Goal: Task Accomplishment & Management: Manage account settings

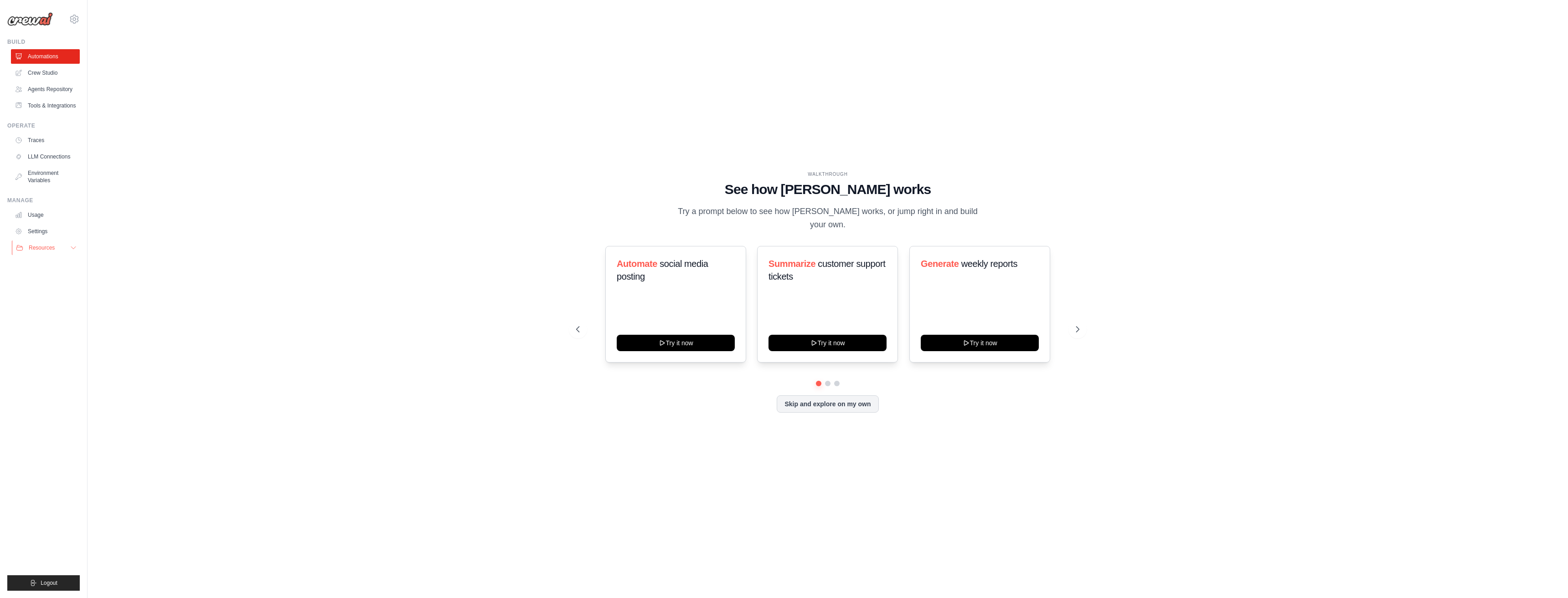
click at [59, 248] on button "Resources" at bounding box center [46, 248] width 69 height 15
click at [41, 268] on link "Documentation" at bounding box center [49, 263] width 63 height 13
click at [46, 74] on link "Crew Studio" at bounding box center [46, 73] width 69 height 15
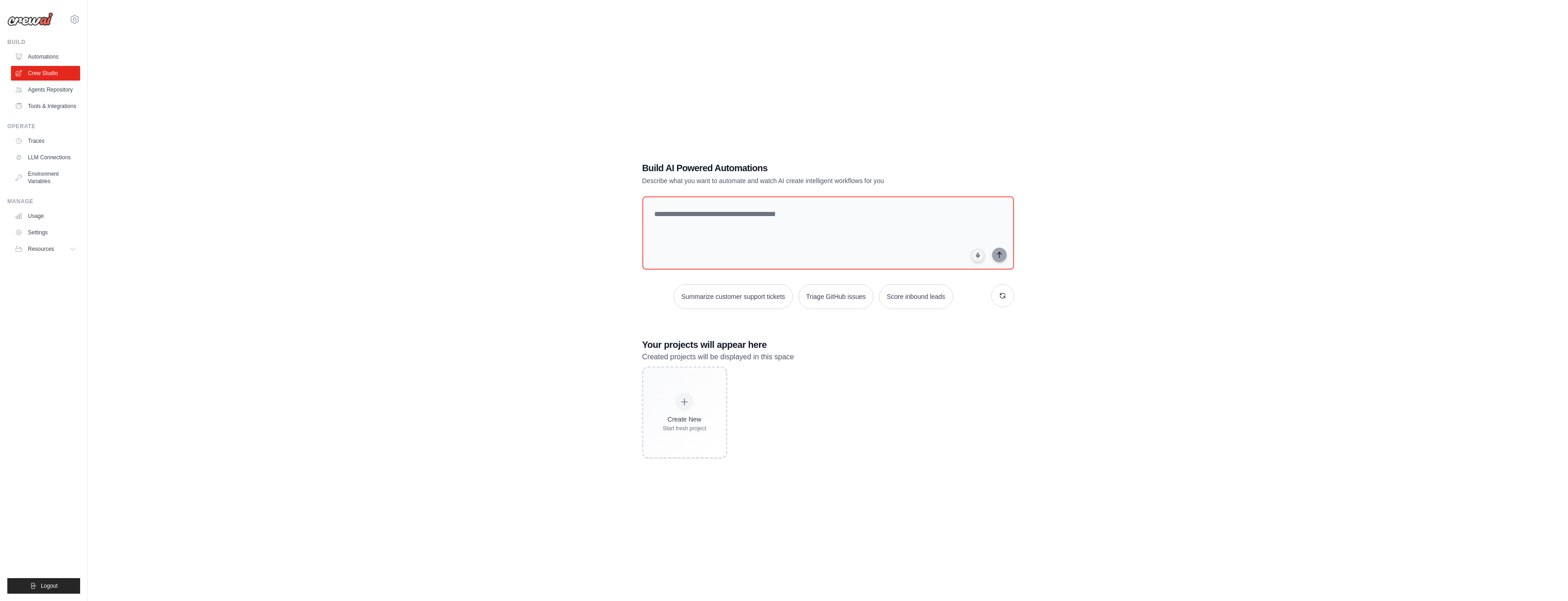
click at [56, 93] on link "Agents Repository" at bounding box center [45, 90] width 69 height 15
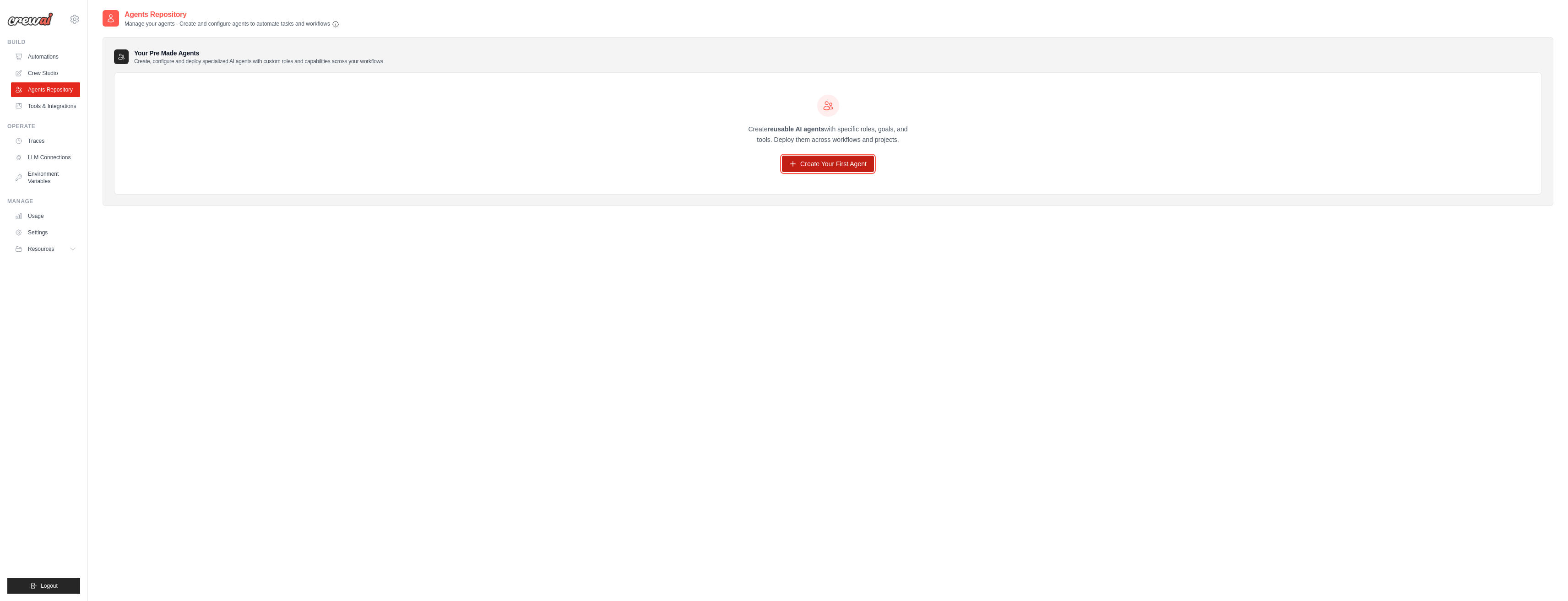
click at [803, 160] on link "Create Your First Agent" at bounding box center [828, 164] width 92 height 17
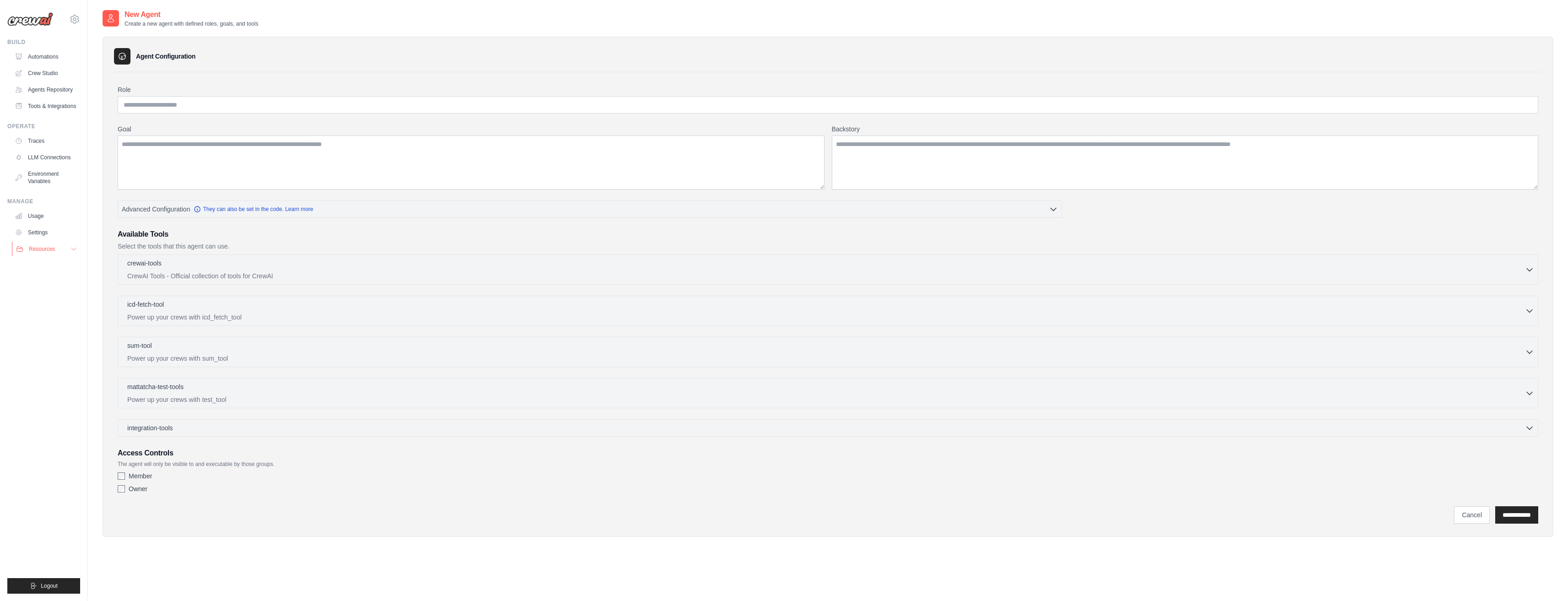
click at [41, 251] on span "Resources" at bounding box center [42, 249] width 26 height 7
click at [39, 220] on link "Usage" at bounding box center [46, 216] width 69 height 15
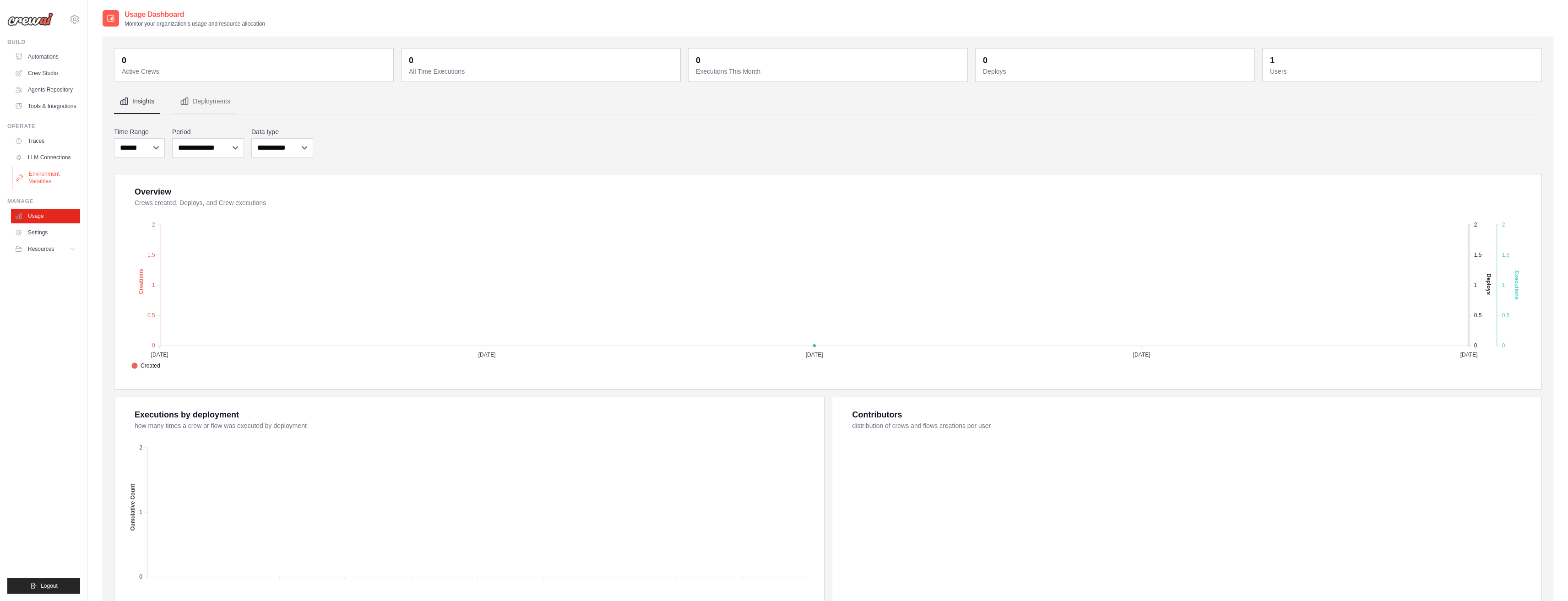
click at [50, 178] on link "Environment Variables" at bounding box center [46, 178] width 69 height 22
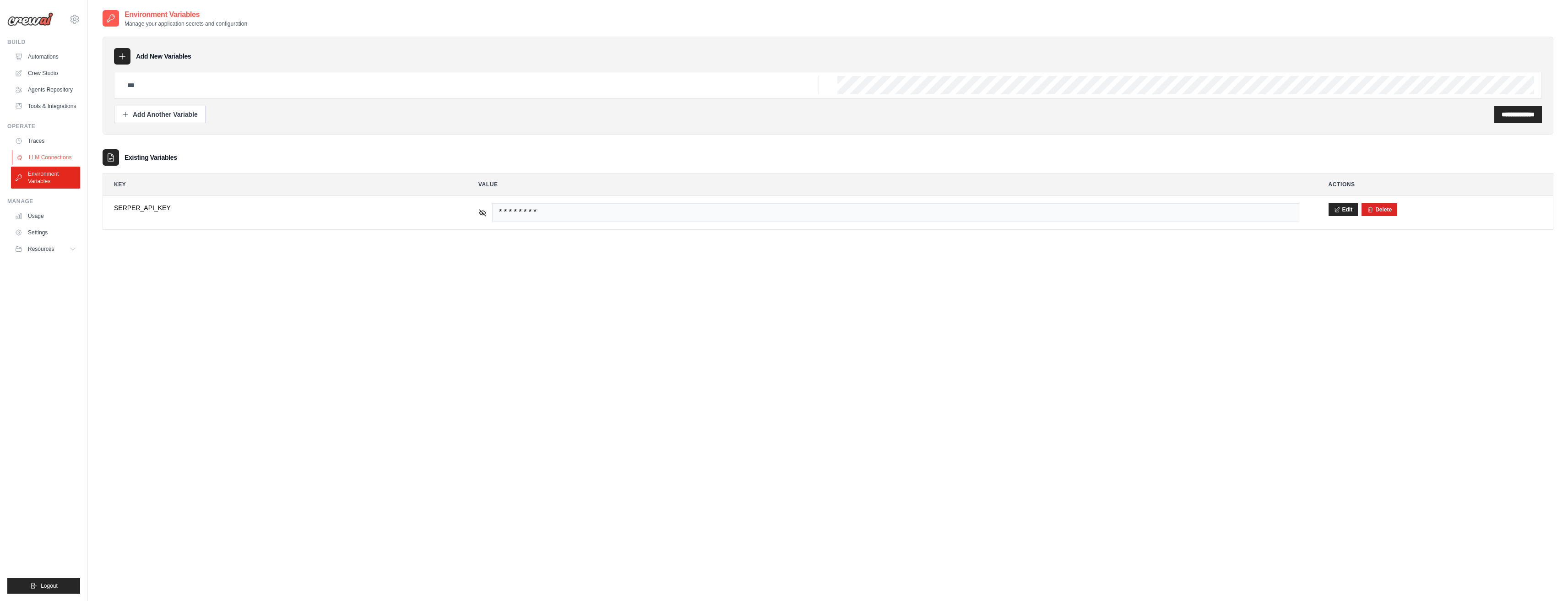
click at [50, 156] on link "LLM Connections" at bounding box center [46, 158] width 69 height 15
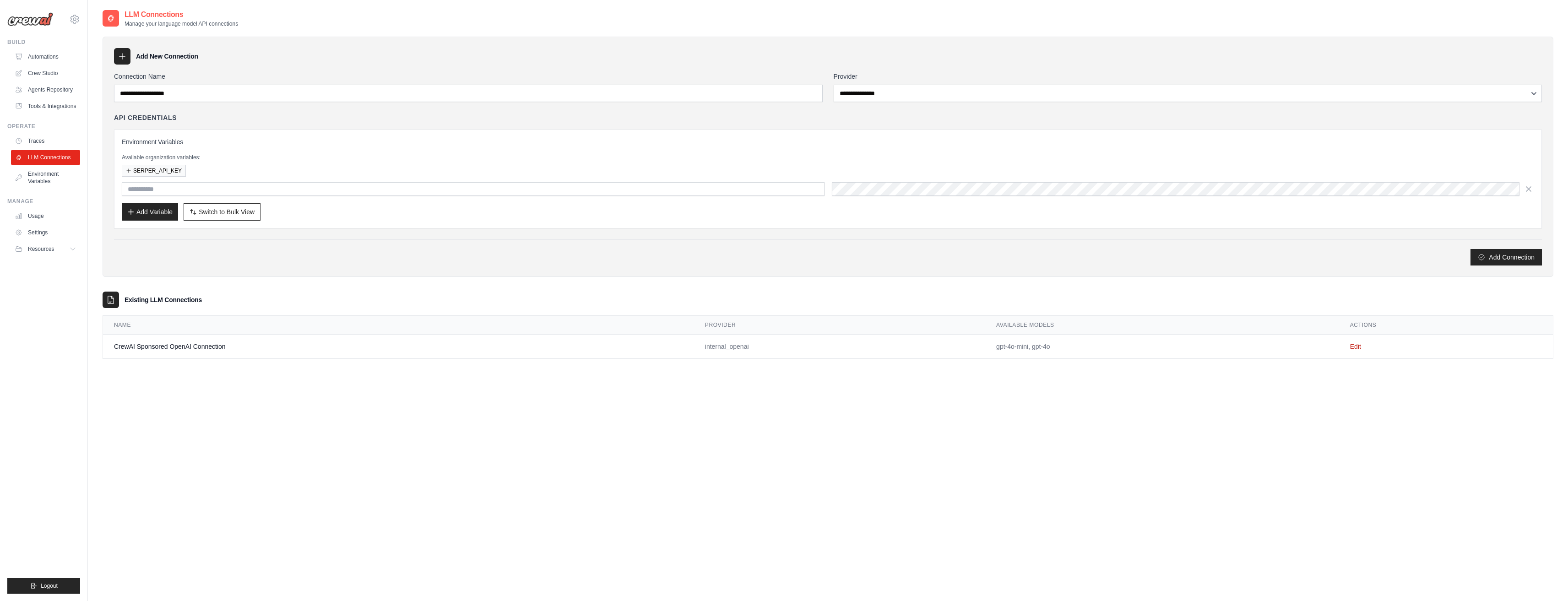
click at [139, 350] on td "CrewAI Sponsored OpenAI Connection" at bounding box center [398, 347] width 591 height 24
drag, startPoint x: 1026, startPoint y: 348, endPoint x: 975, endPoint y: 345, distance: 51.1
click at [975, 345] on tr "CrewAI Sponsored OpenAI Connection internal_openai gpt-4o-mini, gpt-4o Edit" at bounding box center [828, 347] width 1450 height 24
click at [1059, 351] on td "gpt-4o-mini, gpt-4o" at bounding box center [1161, 347] width 354 height 24
drag, startPoint x: 987, startPoint y: 346, endPoint x: 965, endPoint y: 347, distance: 22.0
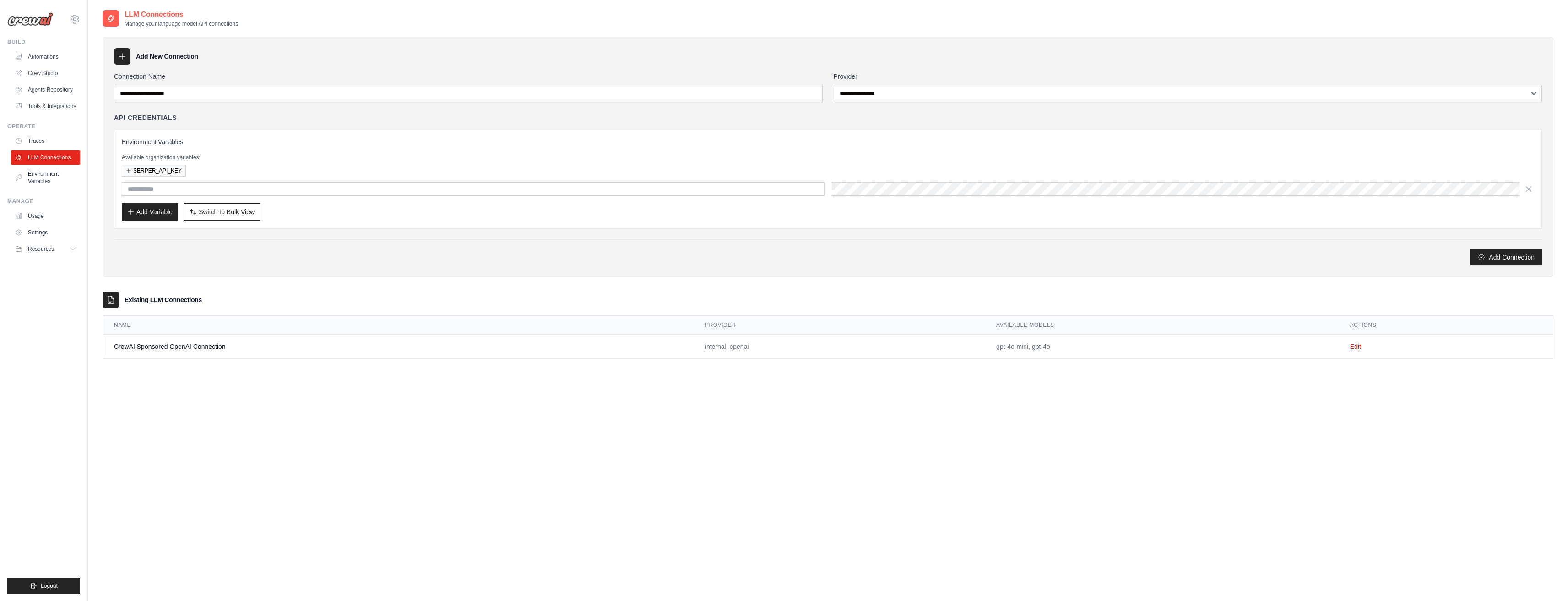
click at [973, 347] on tr "CrewAI Sponsored OpenAI Connection internal_openai gpt-4o-mini, gpt-4o Edit" at bounding box center [828, 347] width 1450 height 24
click at [803, 287] on div "**********" at bounding box center [828, 193] width 1451 height 331
click at [59, 104] on link "Tools & Integrations" at bounding box center [46, 106] width 69 height 15
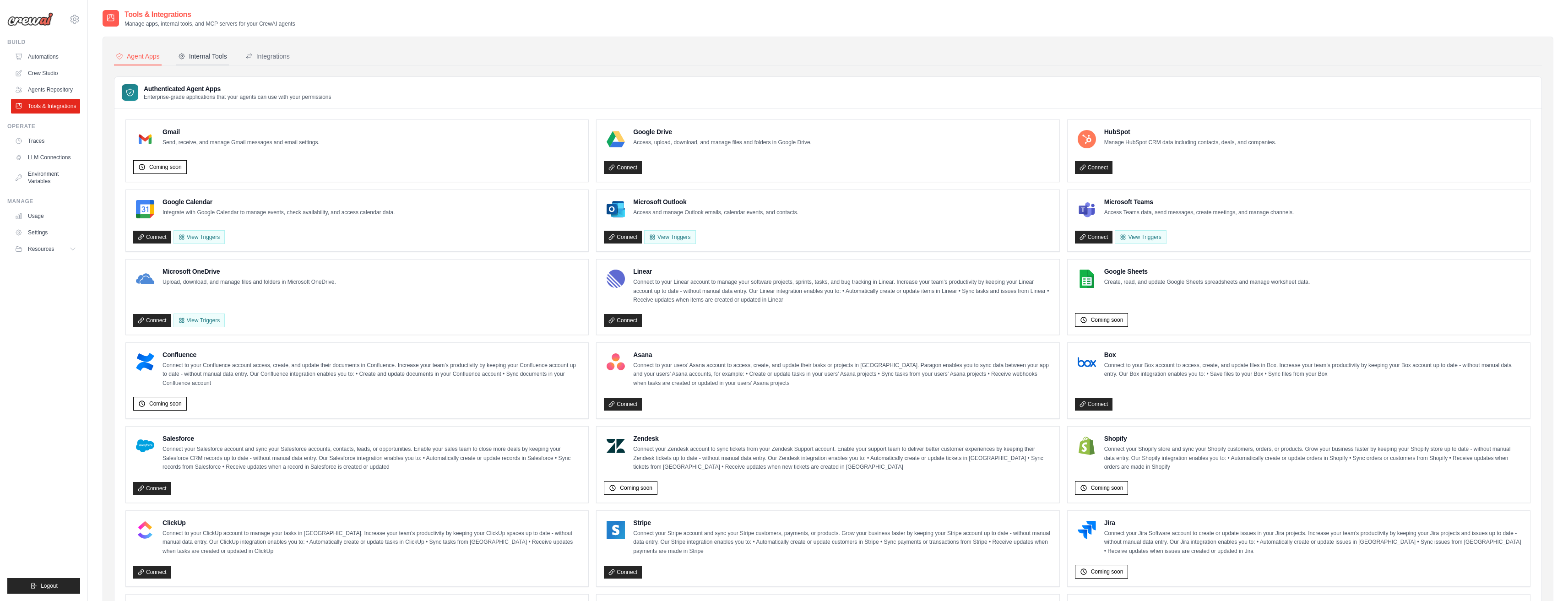
click at [207, 54] on div "Internal Tools" at bounding box center [202, 56] width 49 height 9
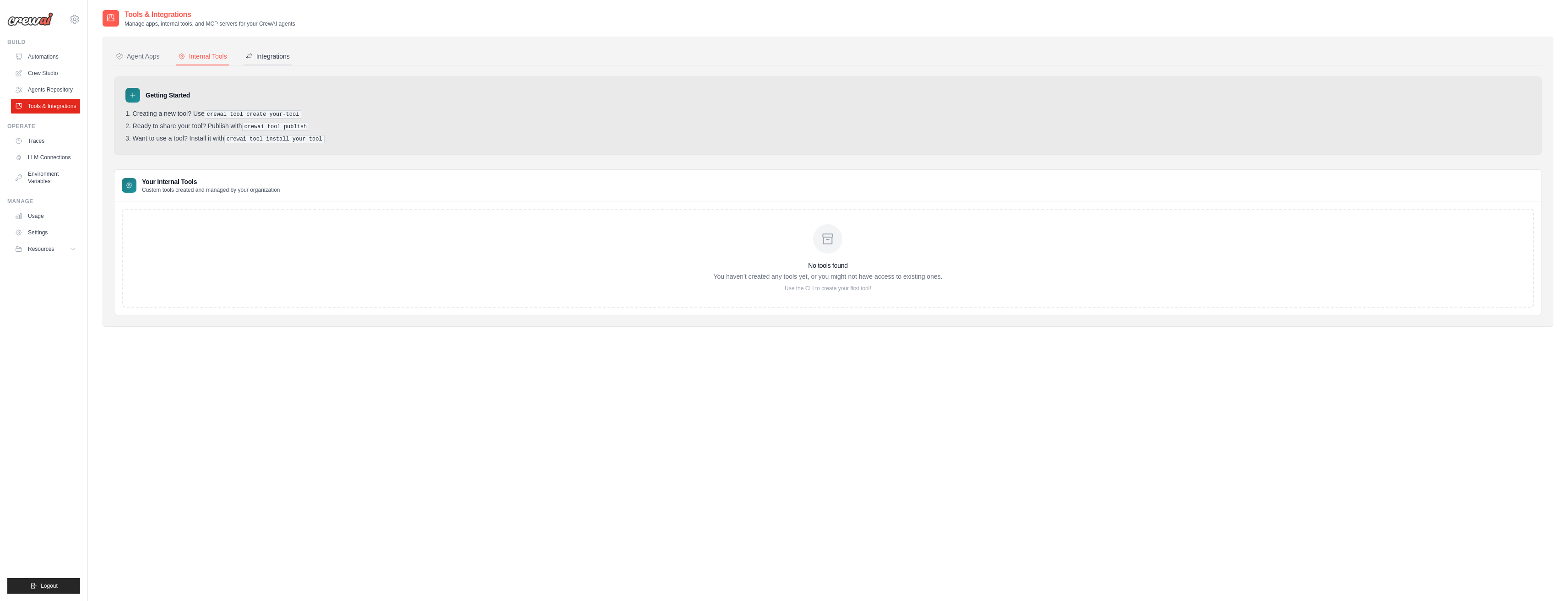
click at [269, 59] on div "Integrations" at bounding box center [267, 56] width 45 height 9
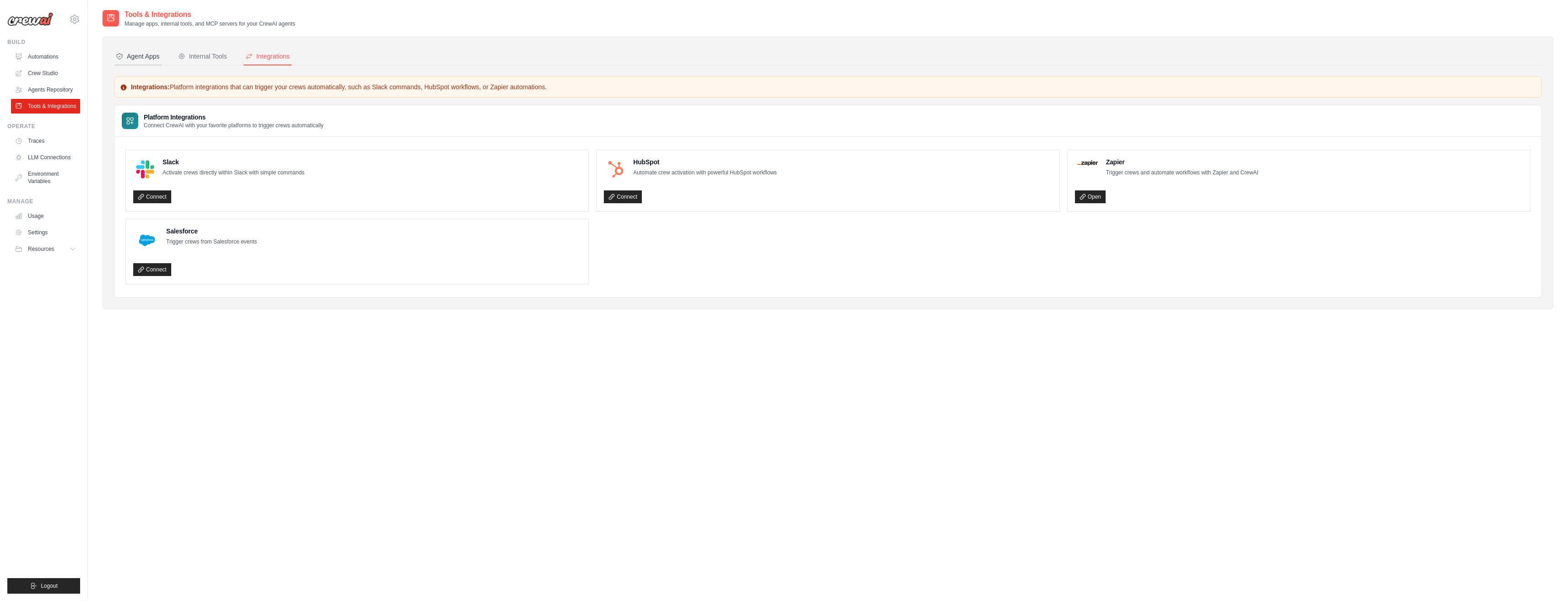
click at [141, 59] on div "Agent Apps" at bounding box center [138, 56] width 44 height 9
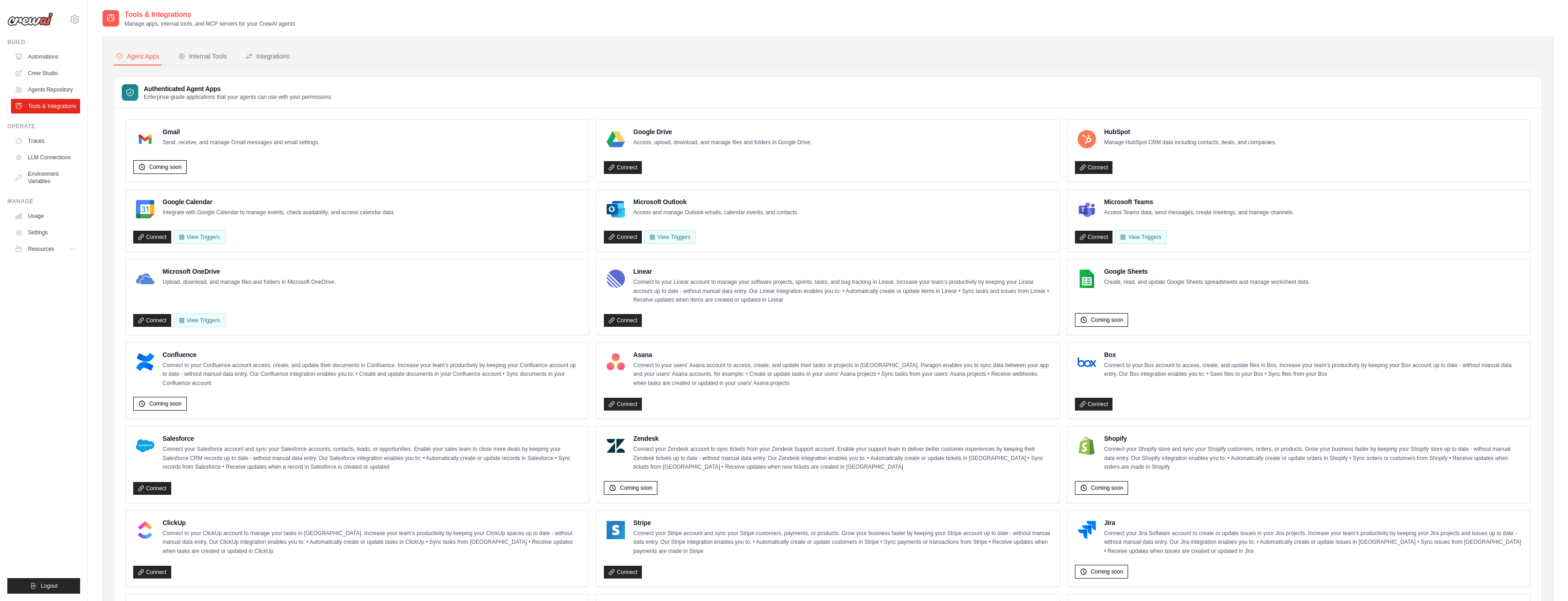
click at [29, 82] on ul "Automations Crew Studio Agents Repository Tools & Integrations" at bounding box center [45, 81] width 69 height 64
click at [33, 85] on link "Agents Repository" at bounding box center [46, 90] width 69 height 15
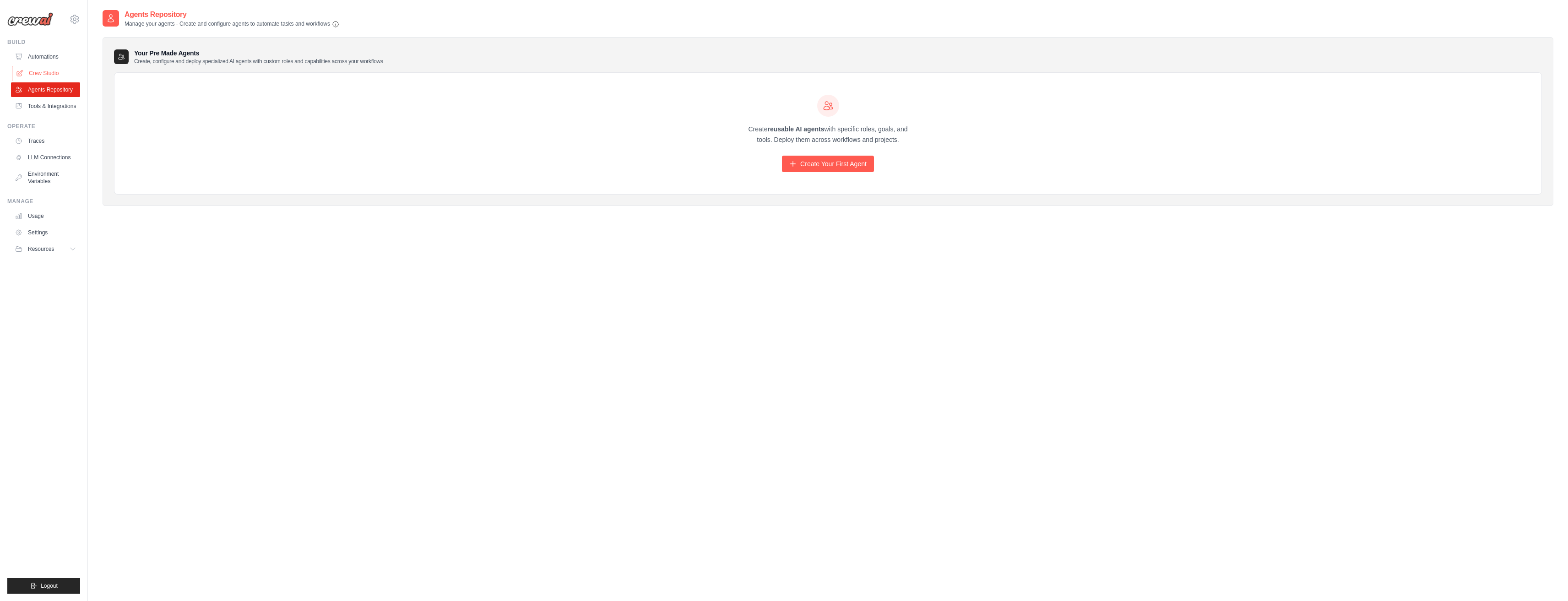
click at [44, 76] on link "Crew Studio" at bounding box center [46, 73] width 69 height 15
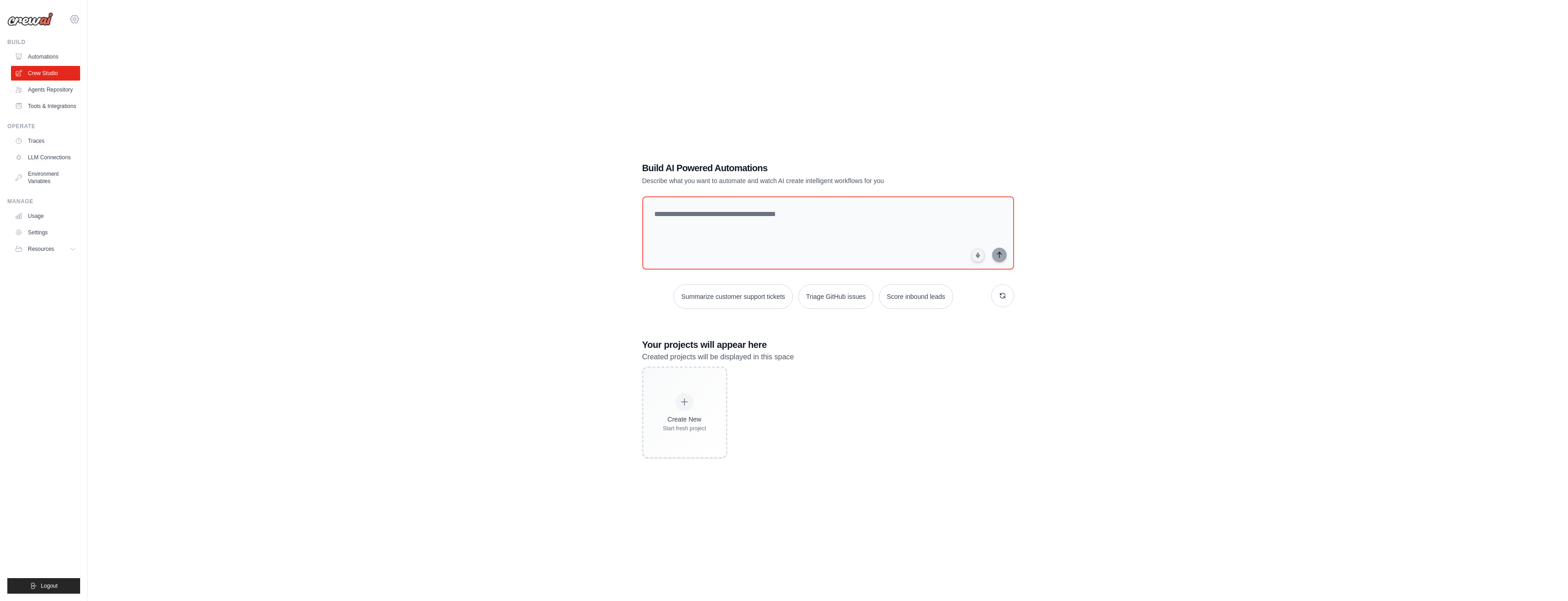
click at [76, 15] on icon at bounding box center [75, 19] width 11 height 11
click at [103, 54] on span "Settings" at bounding box center [114, 56] width 72 height 9
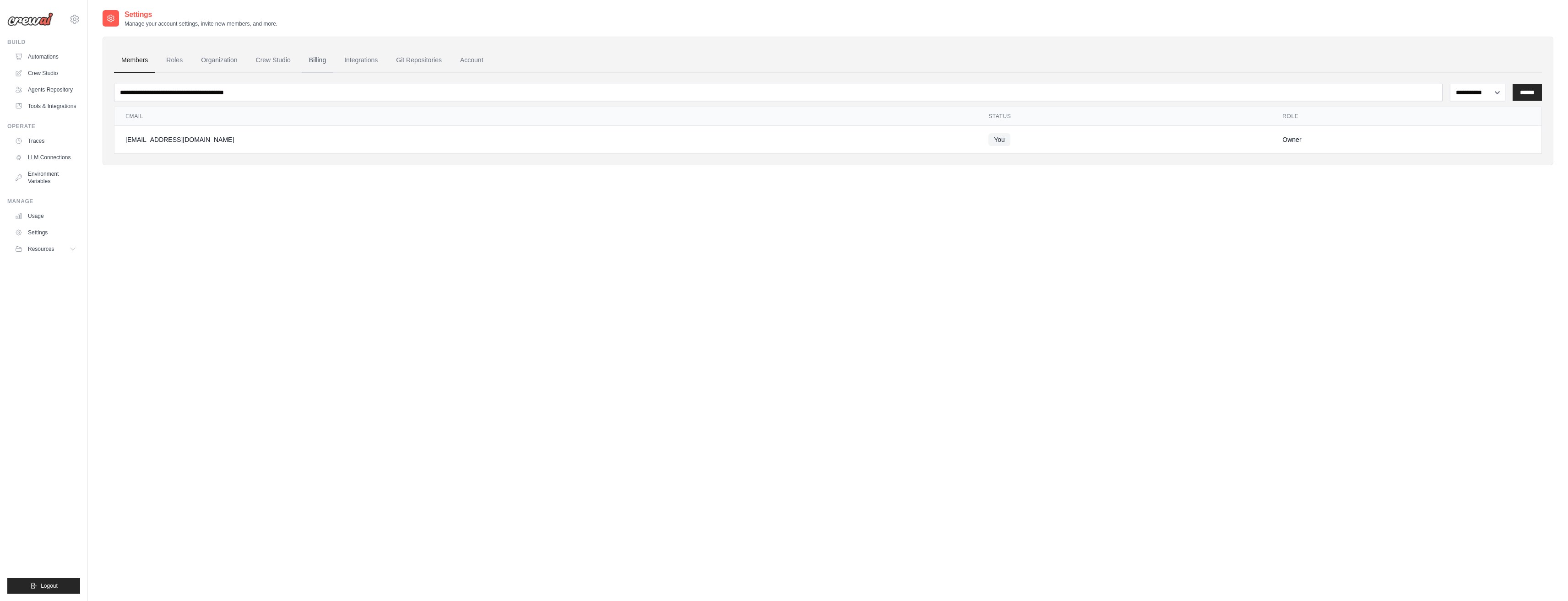
click at [328, 59] on link "Billing" at bounding box center [317, 61] width 32 height 24
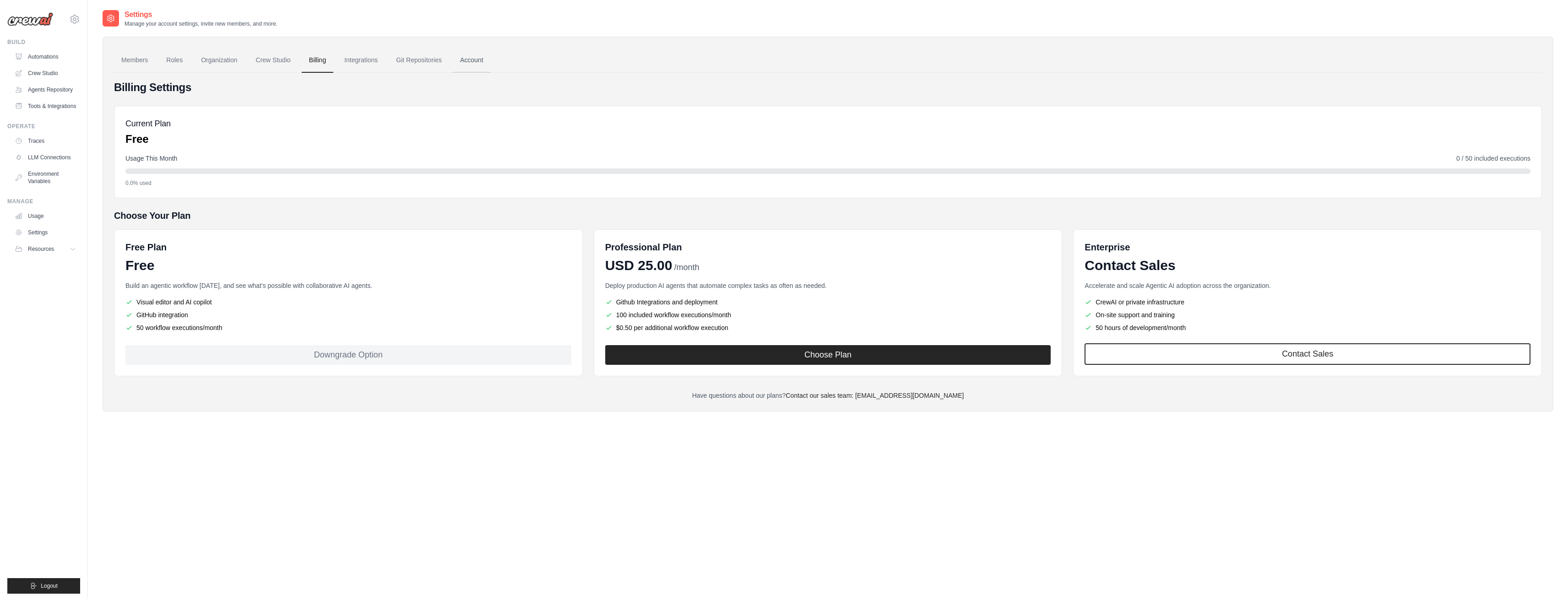
click at [473, 60] on link "Account" at bounding box center [472, 61] width 38 height 24
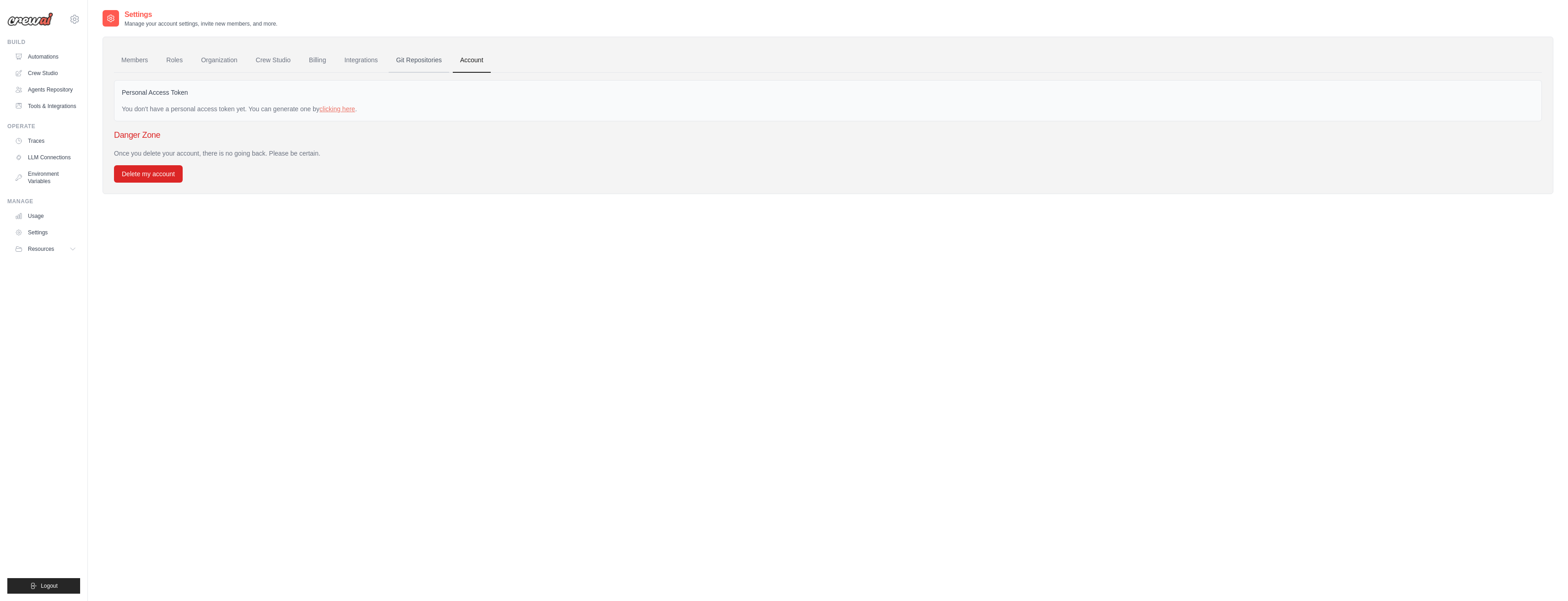
click at [428, 59] on link "Git Repositories" at bounding box center [419, 61] width 61 height 24
click at [353, 65] on link "Integrations" at bounding box center [361, 61] width 48 height 24
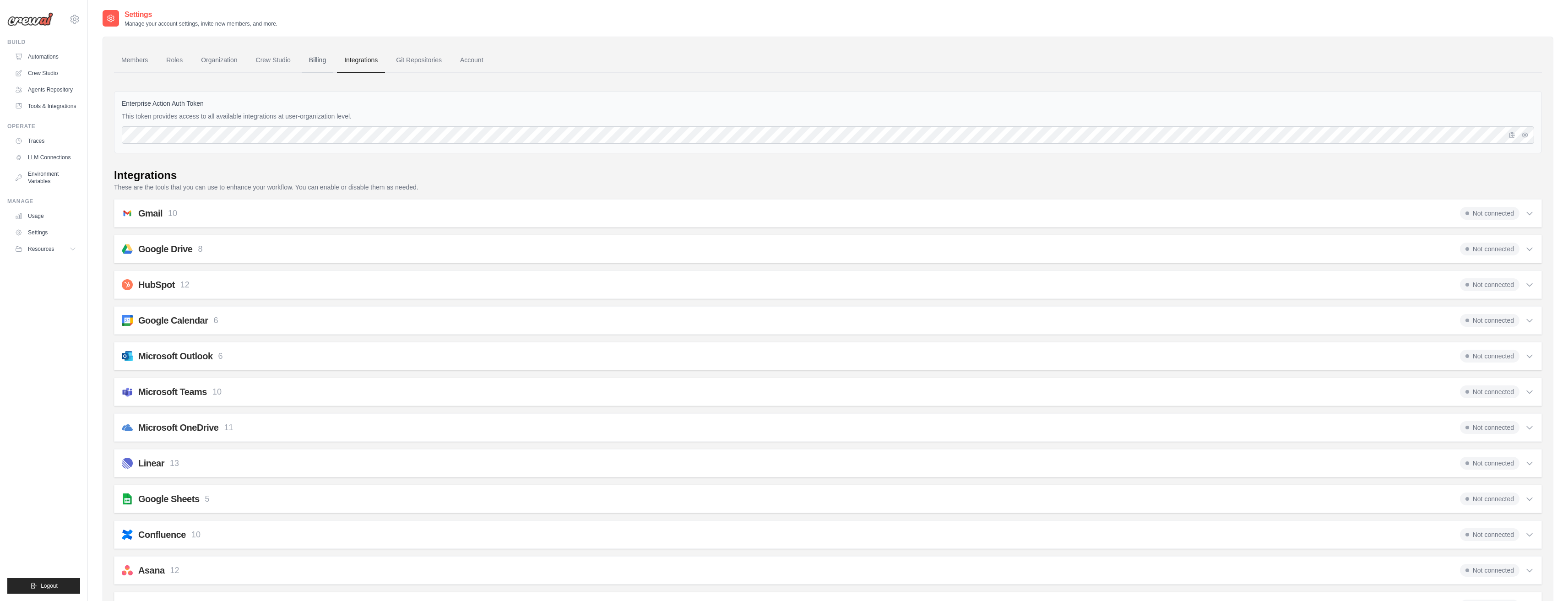
click at [314, 64] on link "Billing" at bounding box center [317, 61] width 32 height 24
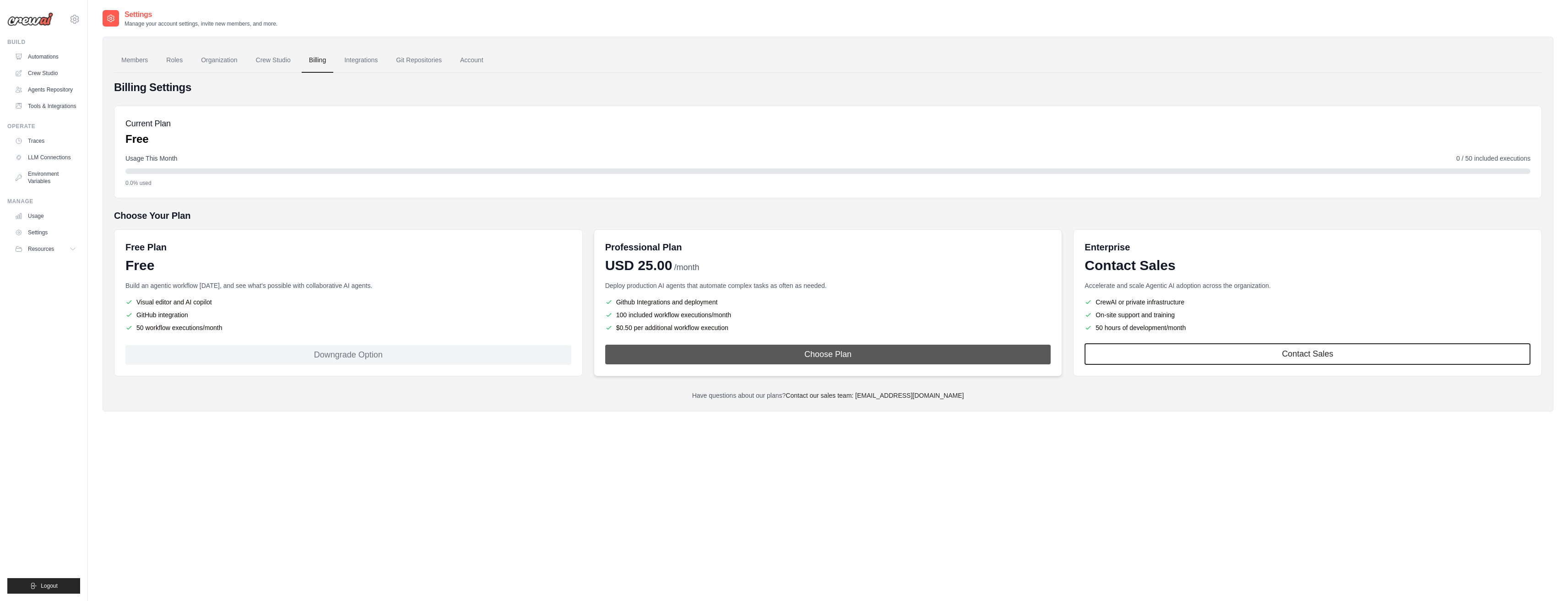
click at [832, 347] on button "Choose Plan" at bounding box center [828, 355] width 446 height 20
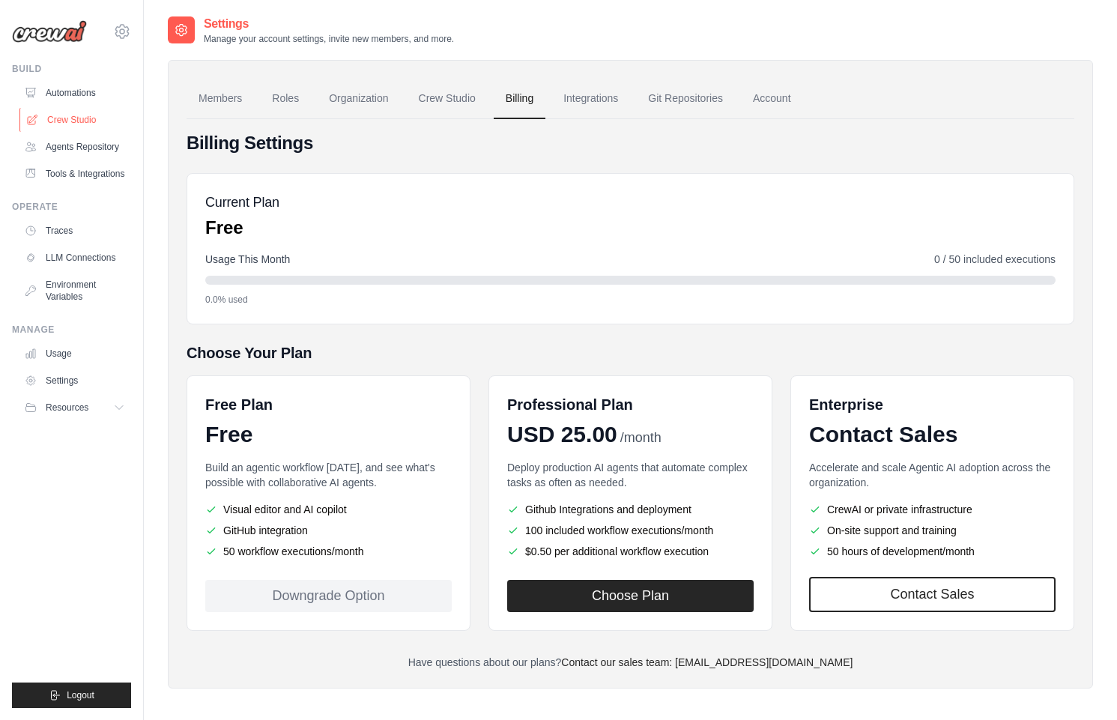
click at [63, 112] on link "Crew Studio" at bounding box center [75, 120] width 113 height 24
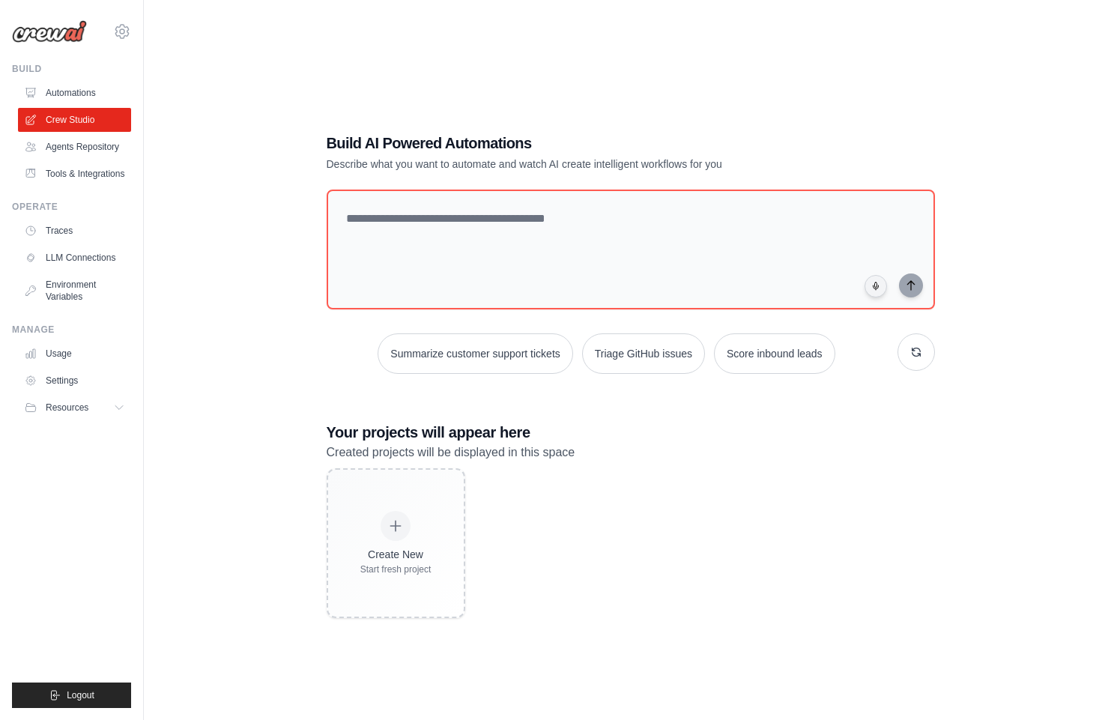
click at [83, 102] on link "Automations" at bounding box center [74, 93] width 113 height 24
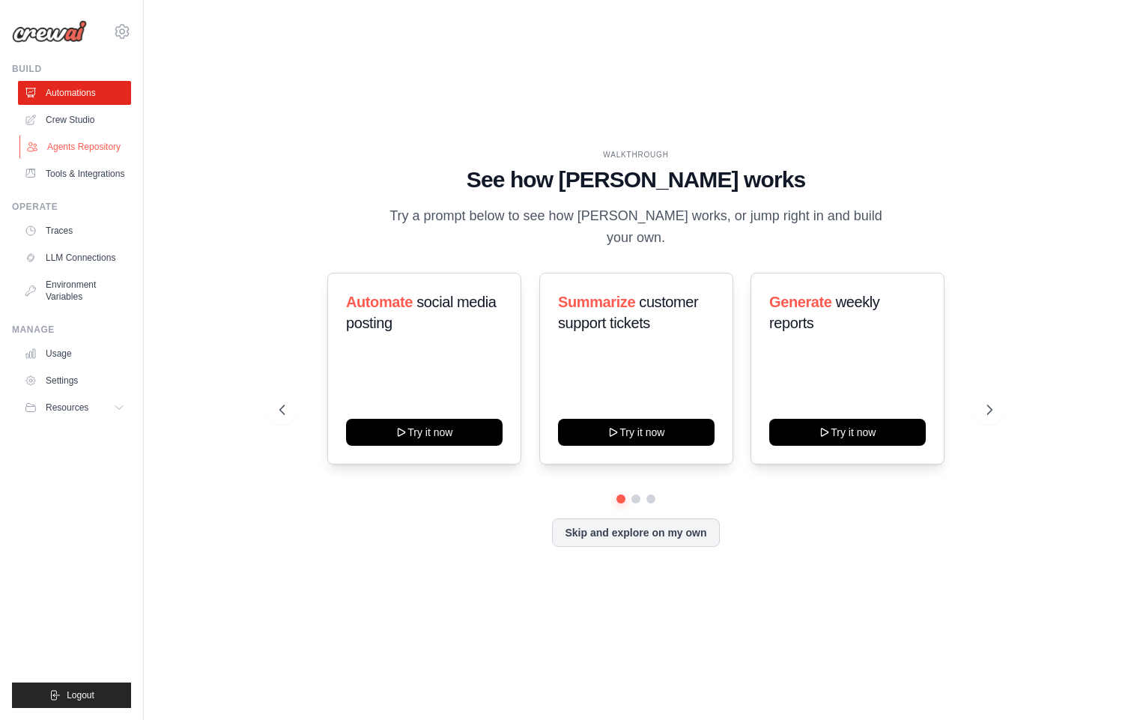
click at [88, 148] on link "Agents Repository" at bounding box center [75, 147] width 113 height 24
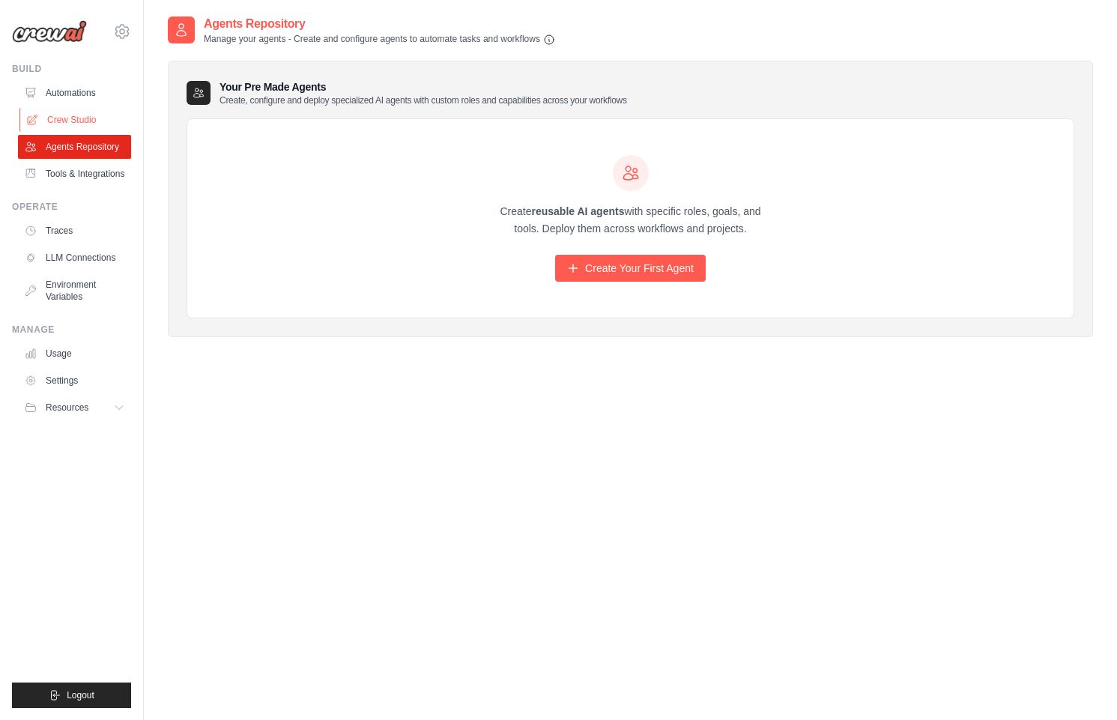
click at [76, 121] on link "Crew Studio" at bounding box center [75, 120] width 113 height 24
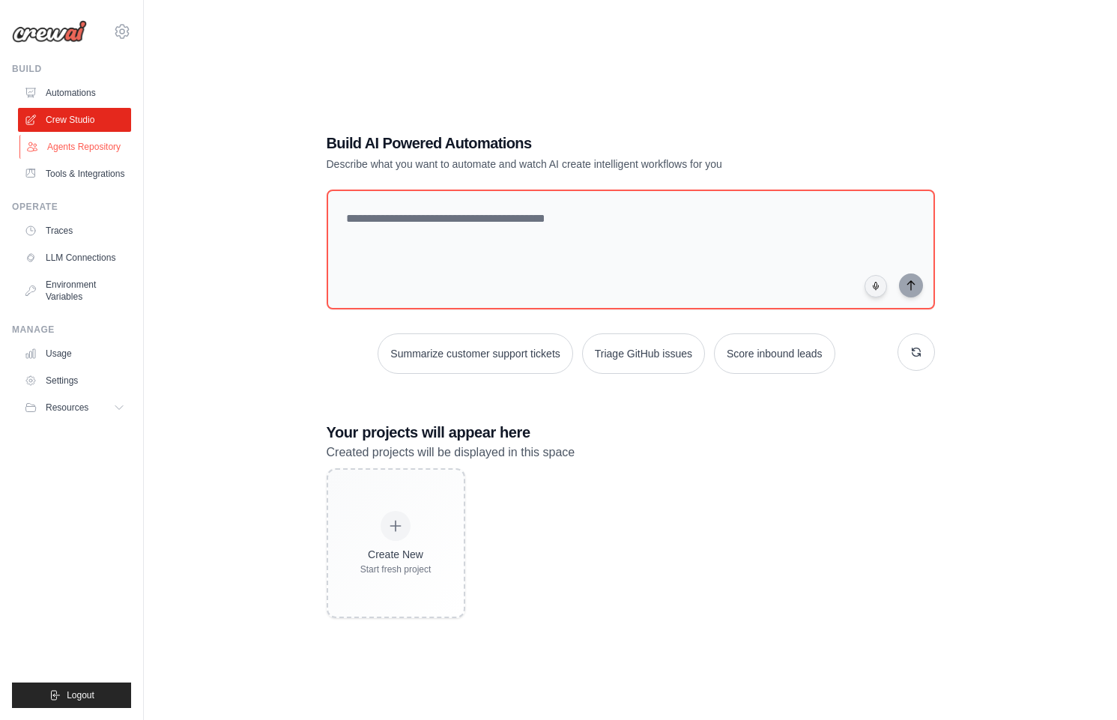
click at [109, 153] on link "Agents Repository" at bounding box center [75, 147] width 113 height 24
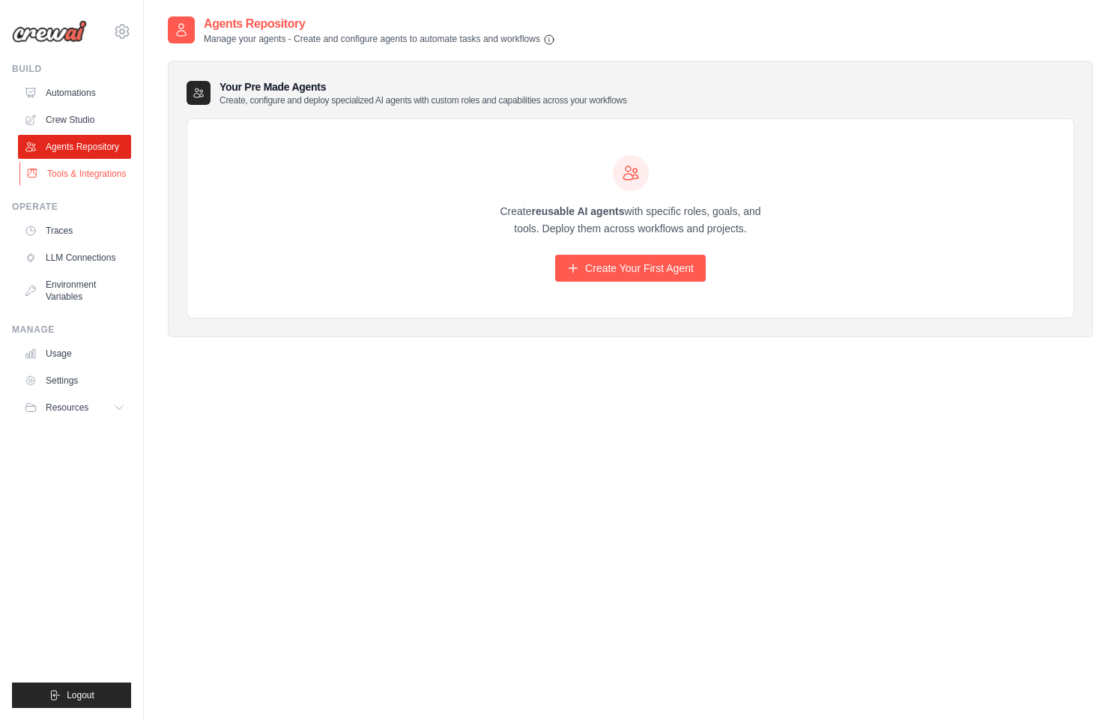
click at [77, 183] on link "Tools & Integrations" at bounding box center [75, 174] width 113 height 24
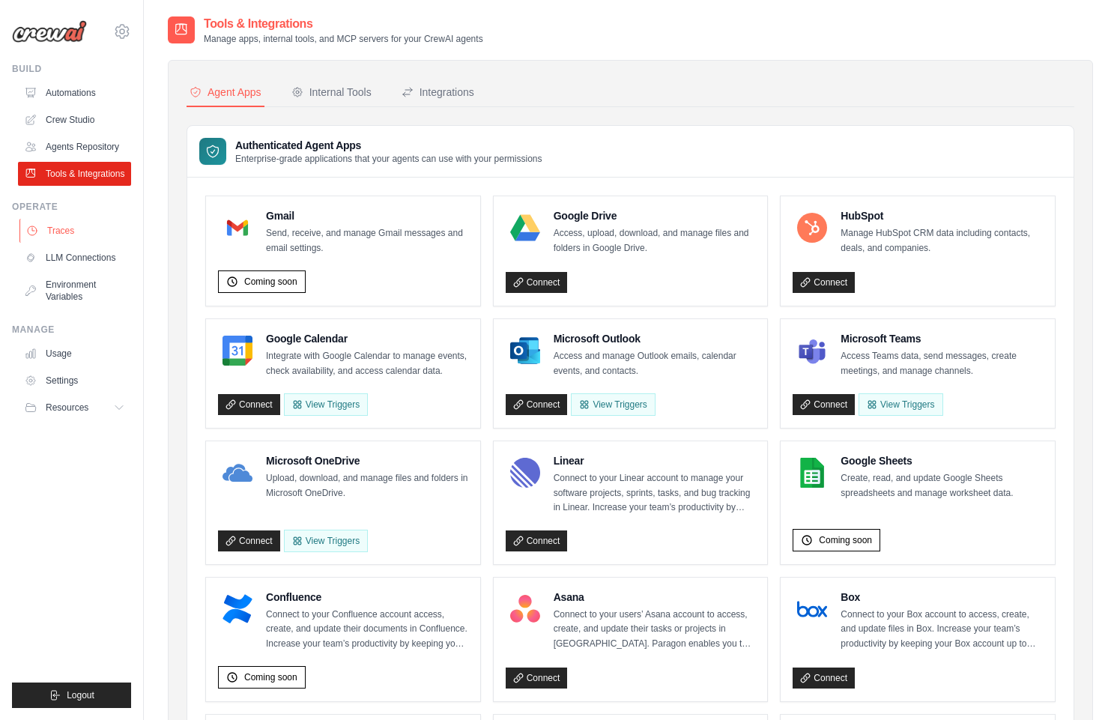
click at [63, 237] on link "Traces" at bounding box center [75, 231] width 113 height 24
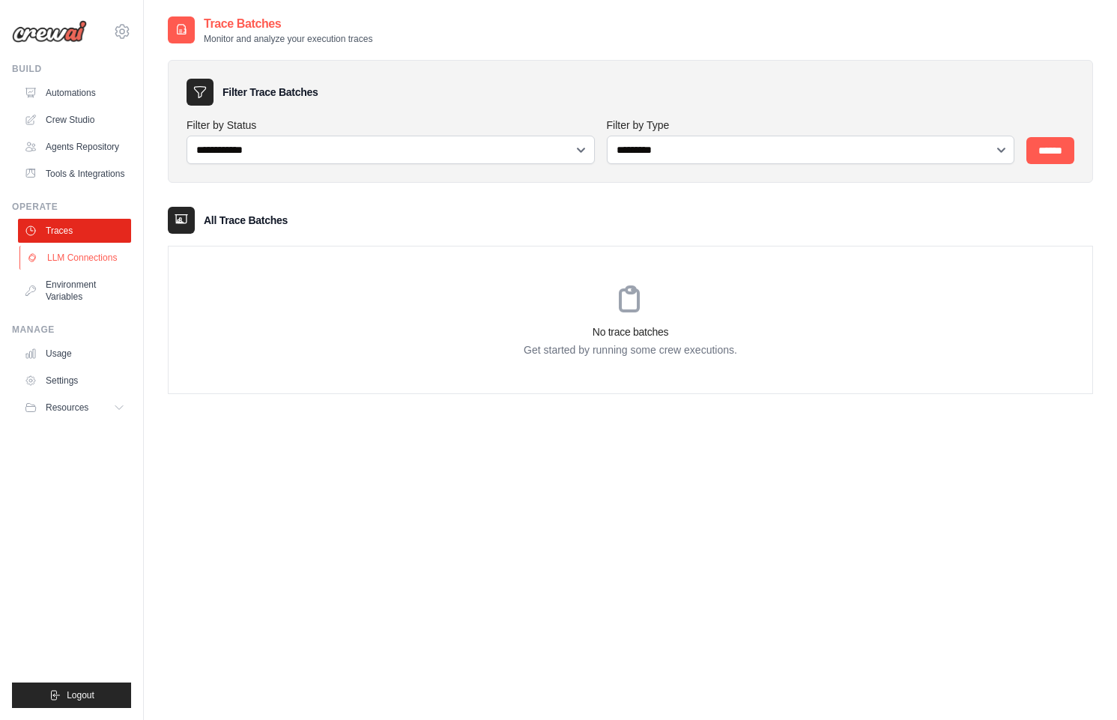
click at [82, 255] on link "LLM Connections" at bounding box center [75, 258] width 113 height 24
click at [63, 148] on link "Agents Repository" at bounding box center [75, 147] width 113 height 24
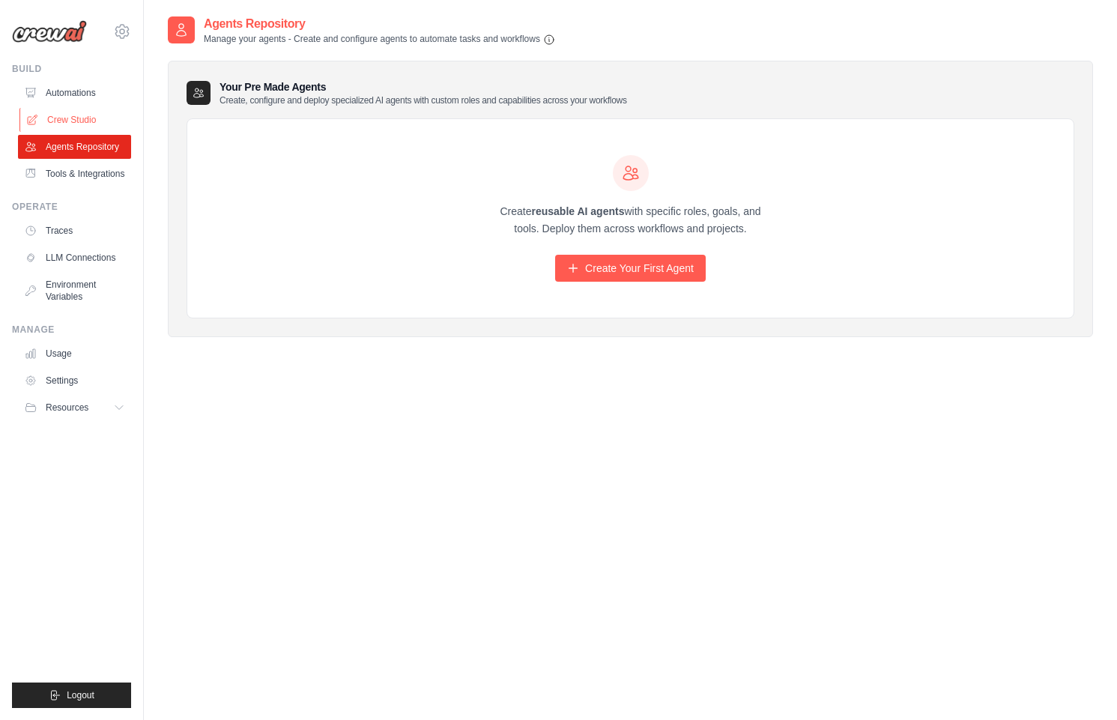
click at [61, 118] on link "Crew Studio" at bounding box center [75, 120] width 113 height 24
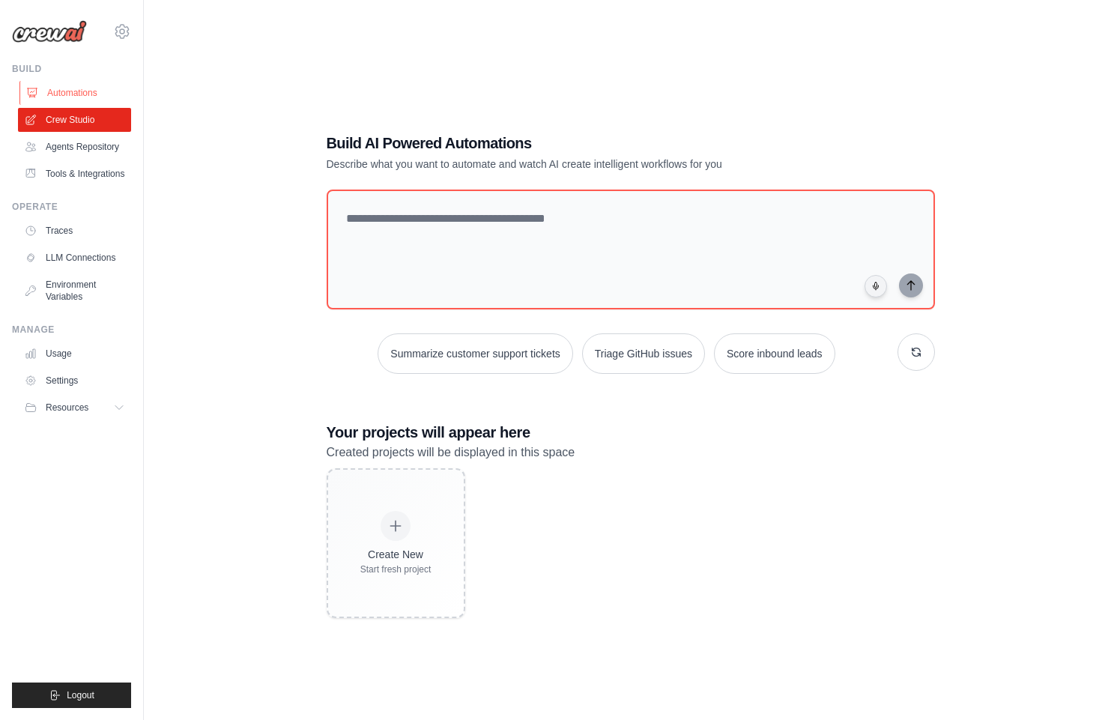
click at [67, 91] on link "Automations" at bounding box center [75, 93] width 113 height 24
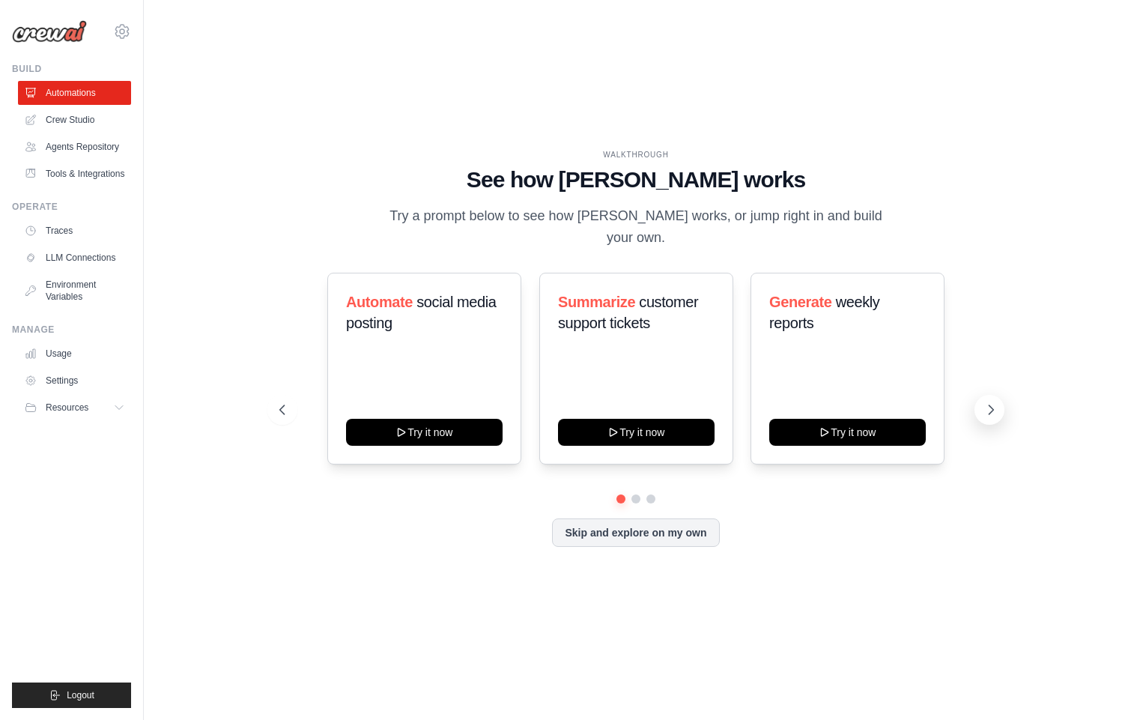
click at [996, 402] on icon at bounding box center [990, 409] width 15 height 15
click at [282, 402] on icon at bounding box center [280, 409] width 15 height 15
click at [988, 402] on icon at bounding box center [990, 409] width 15 height 15
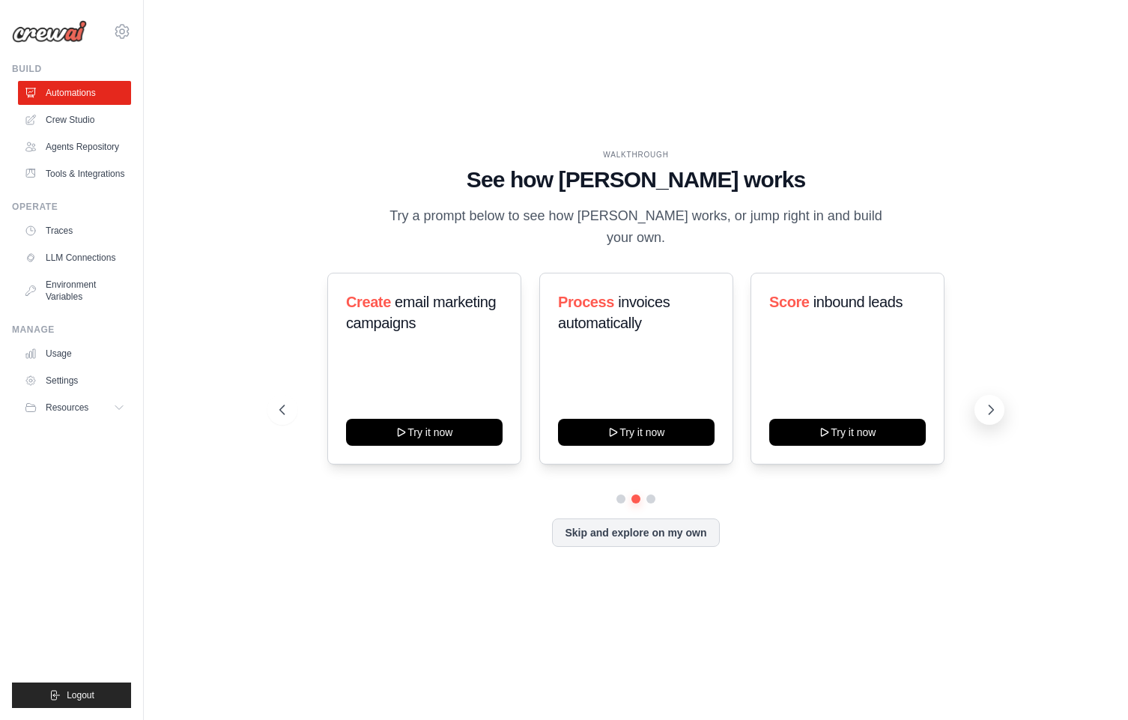
click at [984, 402] on icon at bounding box center [990, 409] width 15 height 15
click at [71, 123] on link "Crew Studio" at bounding box center [75, 120] width 113 height 24
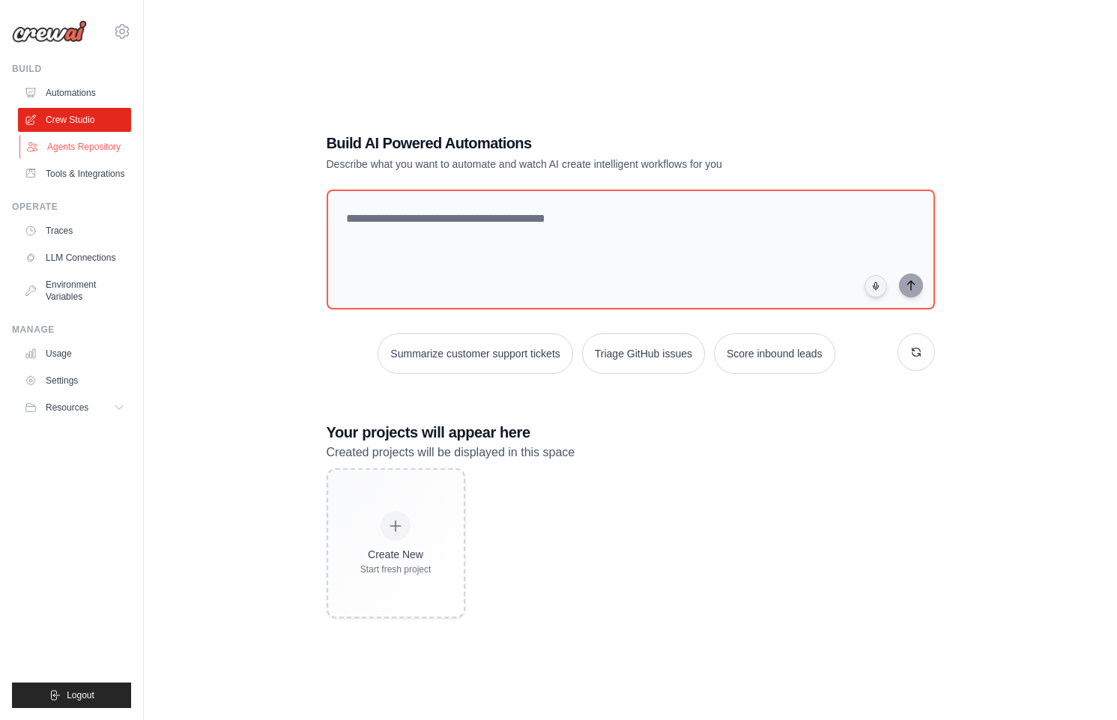
click at [87, 146] on link "Agents Repository" at bounding box center [75, 147] width 113 height 24
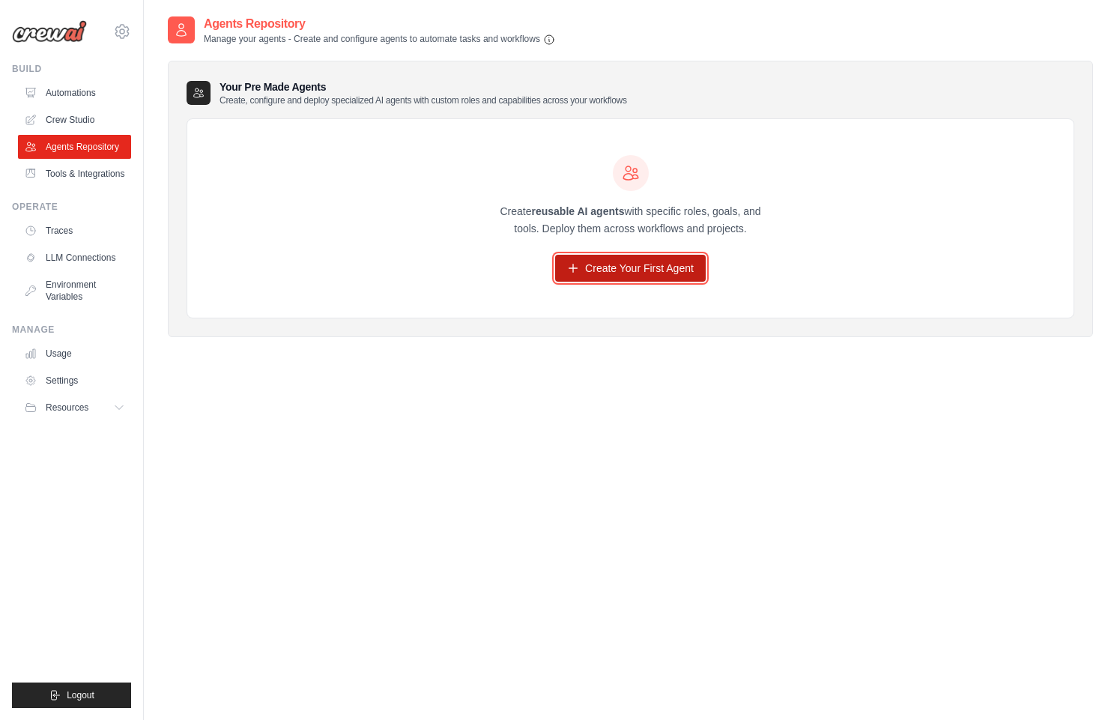
click at [606, 270] on link "Create Your First Agent" at bounding box center [630, 268] width 151 height 27
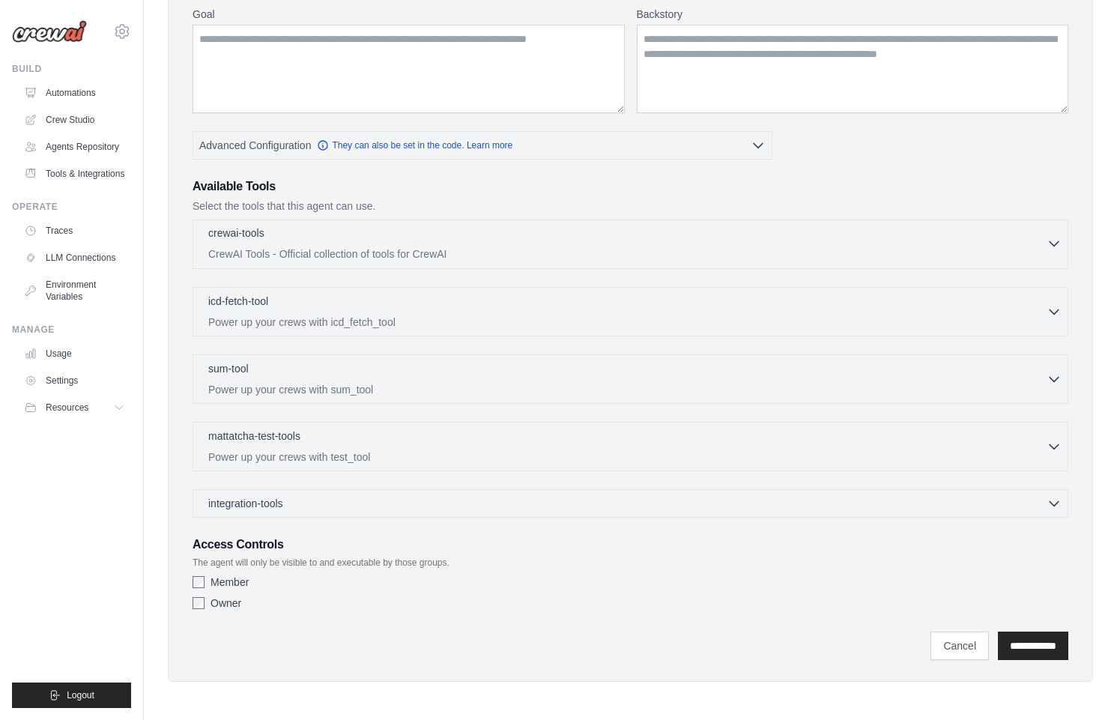
scroll to position [198, 0]
click at [690, 445] on div "mattatcha-test-tools 0 selected Power up your crews with test_tool" at bounding box center [627, 445] width 838 height 36
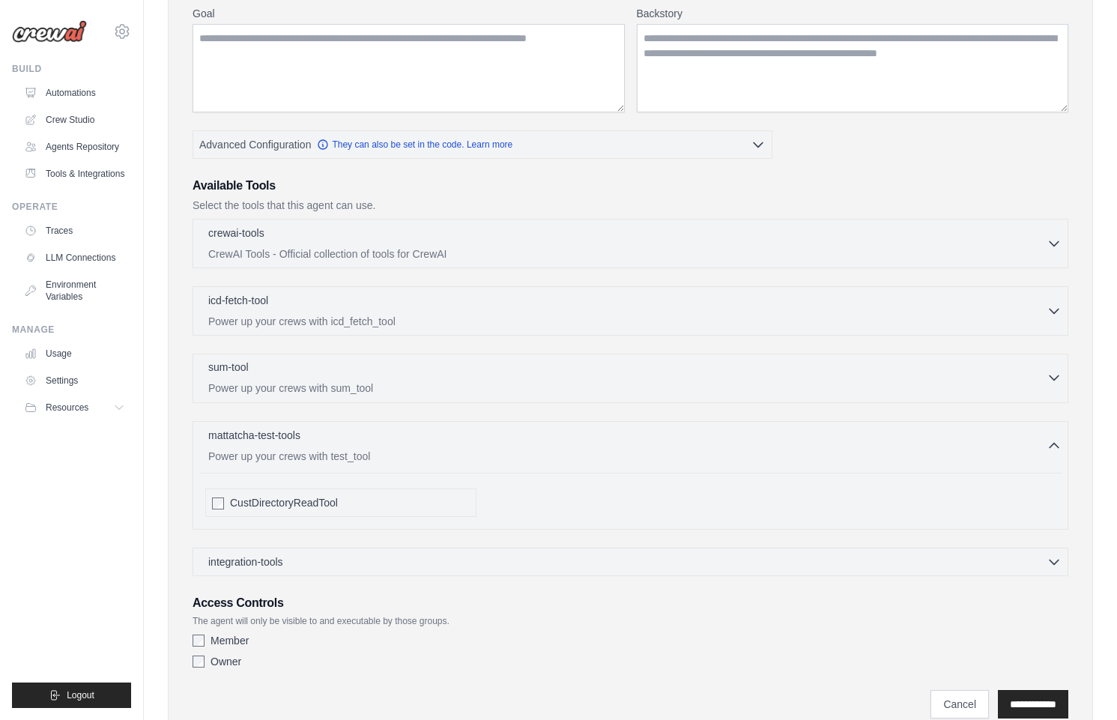
click at [534, 380] on div "sum-tool 0 selected Power up your crews with sum_tool" at bounding box center [627, 377] width 838 height 36
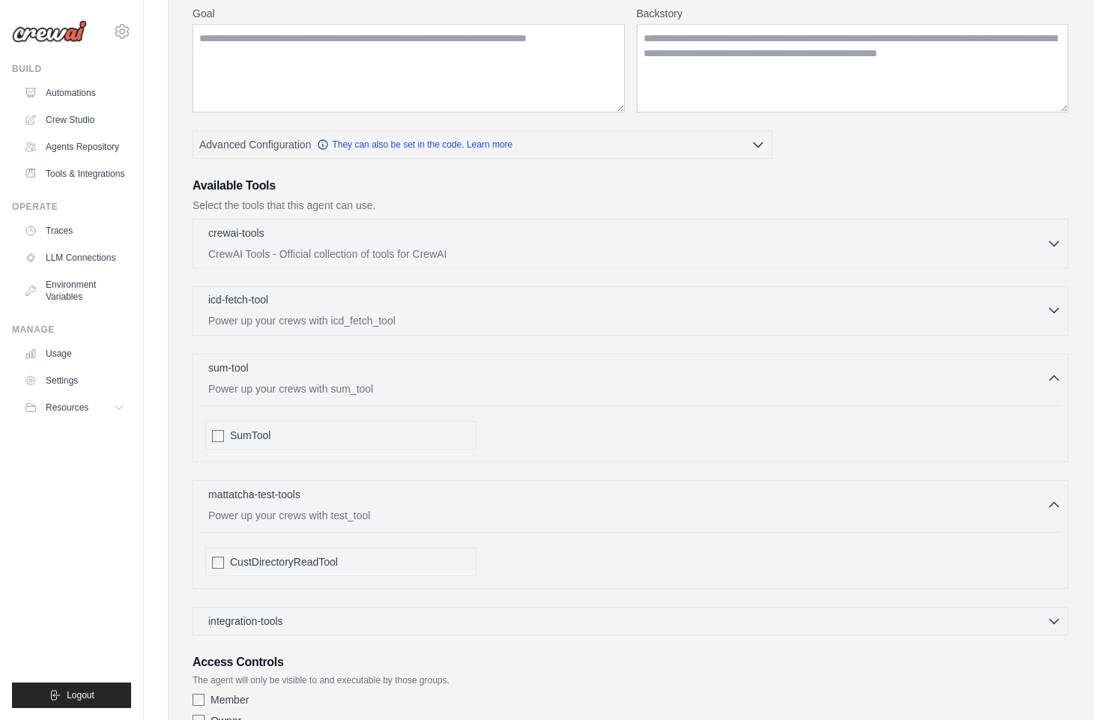
click at [464, 301] on div "icd-fetch-tool 0 selected" at bounding box center [627, 301] width 838 height 18
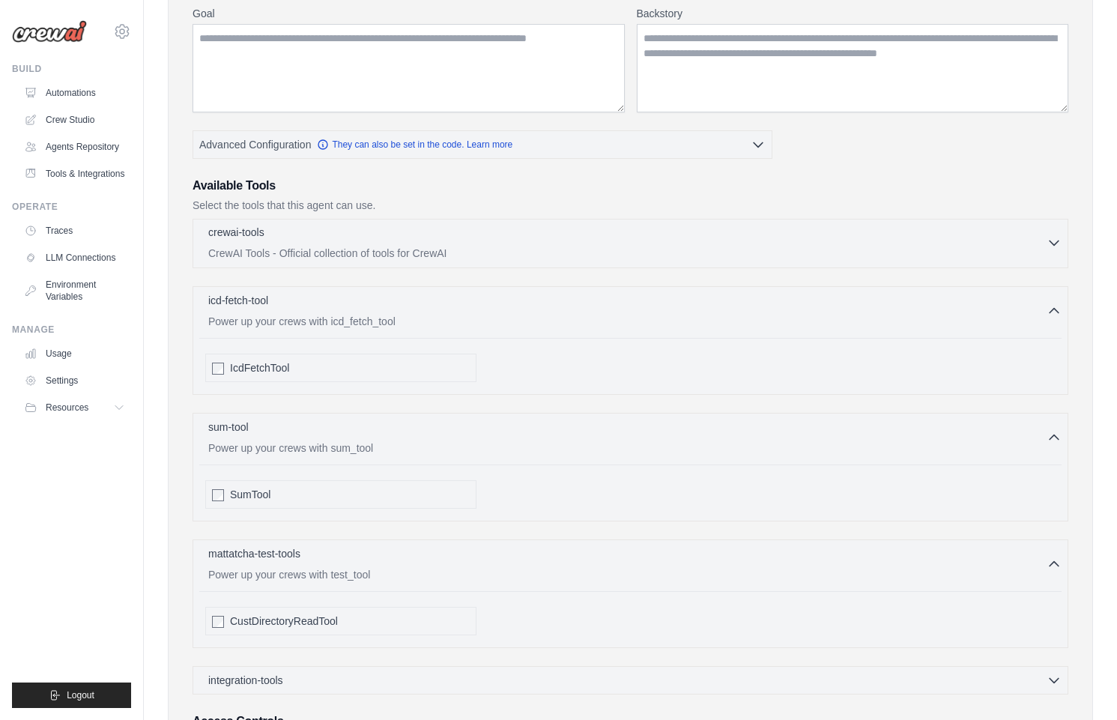
click at [436, 238] on div "crewai-tools 0 selected" at bounding box center [627, 234] width 838 height 18
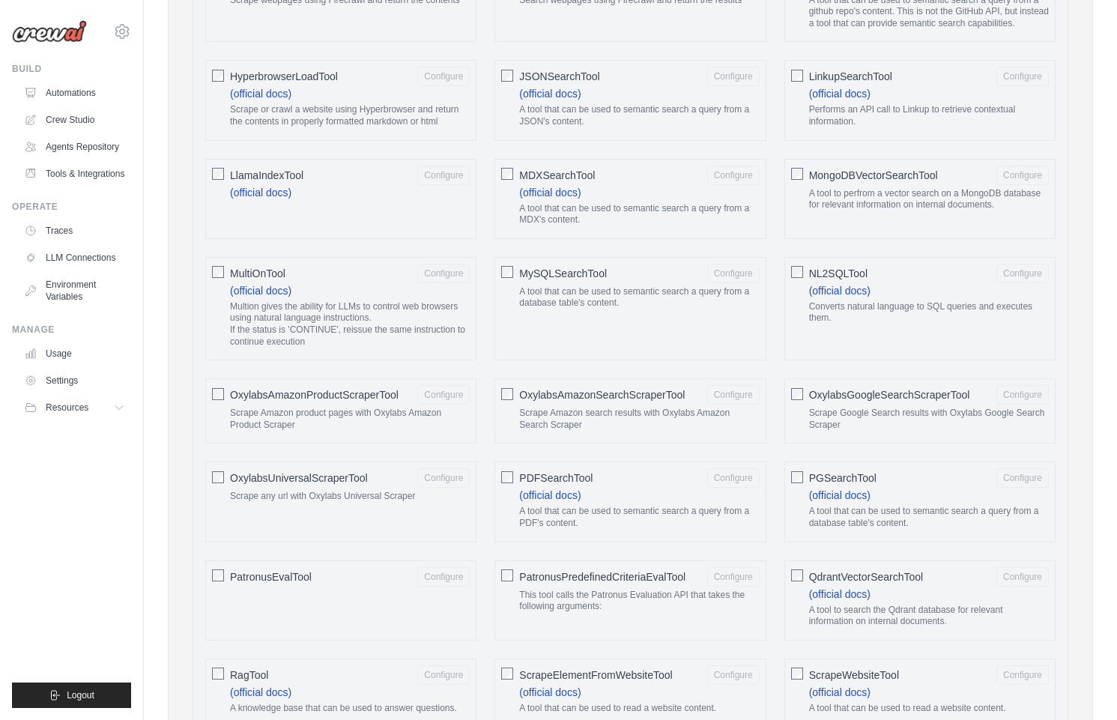
scroll to position [1321, 0]
